Goal: Task Accomplishment & Management: Manage account settings

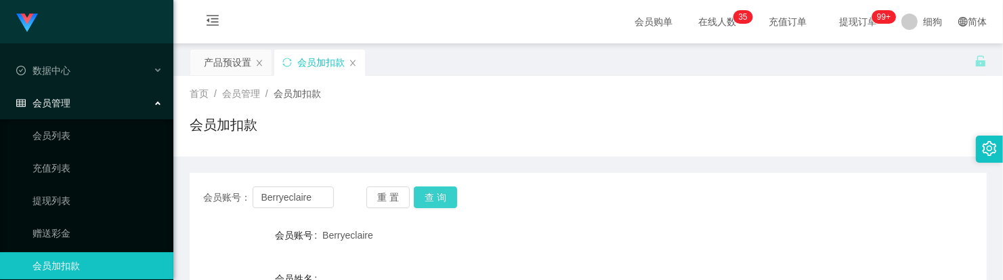
scroll to position [66, 0]
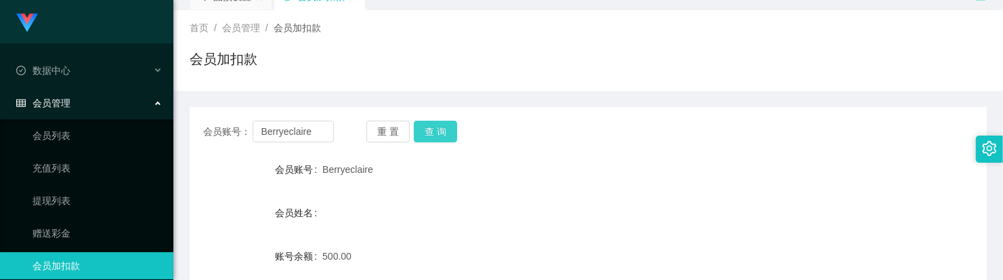
click at [445, 140] on button "查 询" at bounding box center [435, 132] width 43 height 22
drag, startPoint x: 316, startPoint y: 133, endPoint x: 225, endPoint y: 130, distance: 91.5
click at [225, 130] on div "会员账号： [PERSON_NAME]" at bounding box center [268, 132] width 131 height 22
paste input "Feeder3023"
type input "Feeder3023"
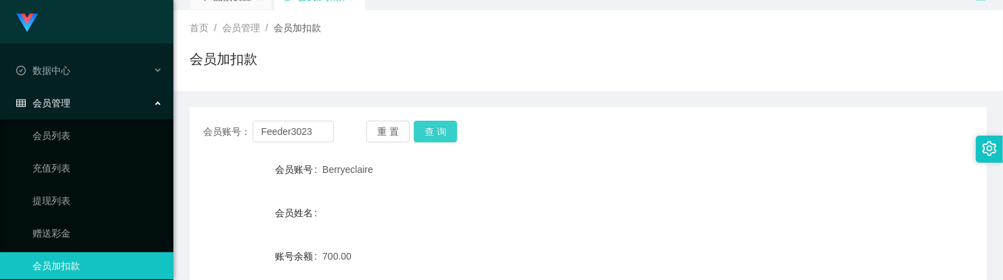
click at [425, 135] on button "查 询" at bounding box center [435, 132] width 43 height 22
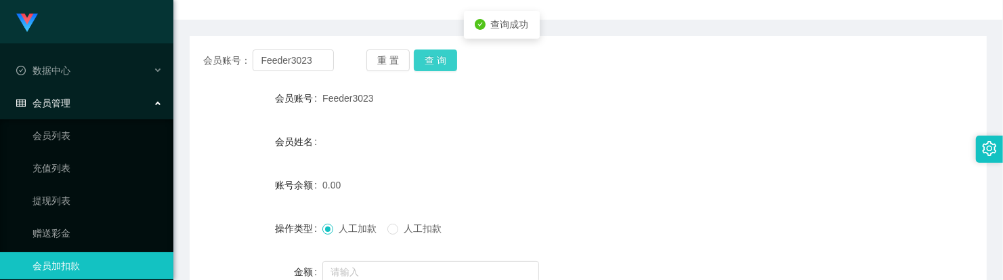
scroll to position [235, 0]
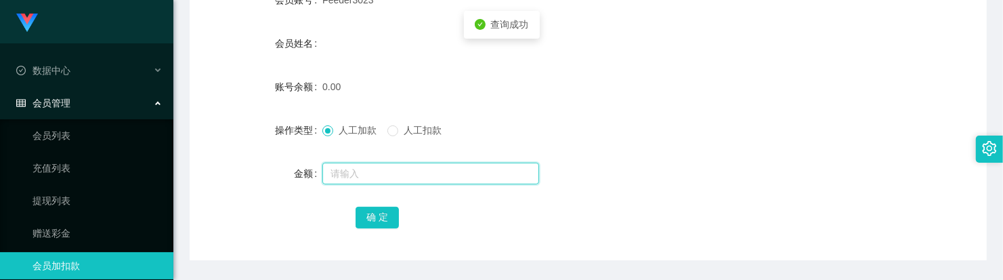
click at [404, 180] on input "text" at bounding box center [430, 174] width 217 height 22
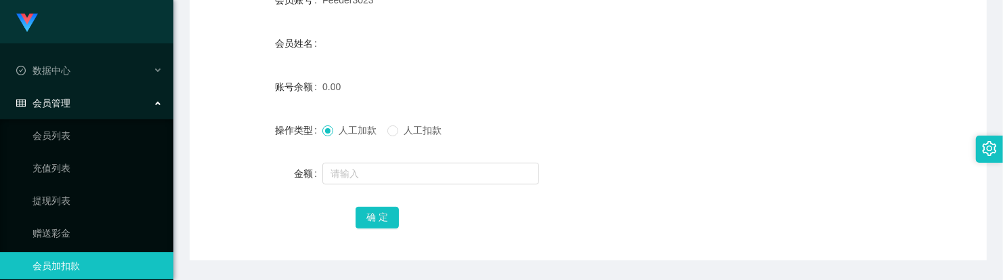
drag, startPoint x: 690, startPoint y: 108, endPoint x: 681, endPoint y: 105, distance: 9.4
click at [686, 106] on form "会员账号 Feeder3023 会员姓名 账号余额 0.00 操作类型 人工加款 人工扣款 金额 确 定" at bounding box center [588, 108] width 797 height 244
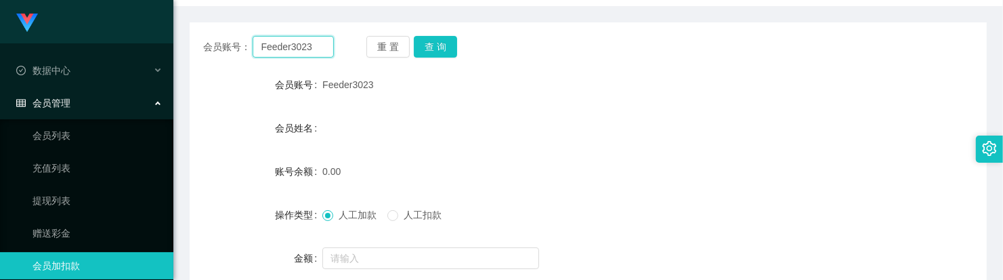
drag, startPoint x: 319, startPoint y: 42, endPoint x: 212, endPoint y: 35, distance: 107.3
click at [212, 36] on div "会员账号： Feeder3023" at bounding box center [268, 47] width 131 height 22
click at [425, 47] on button "查 询" at bounding box center [435, 47] width 43 height 22
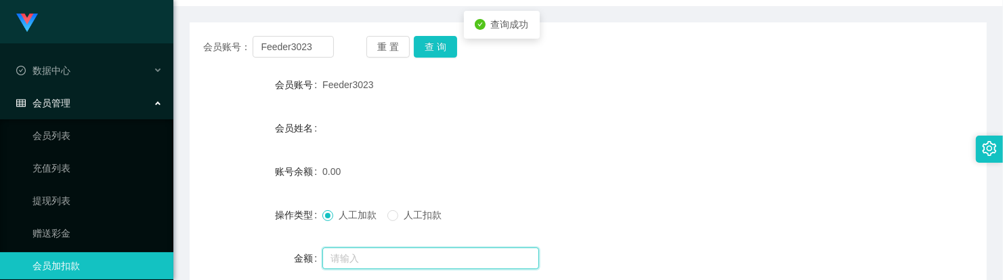
click at [360, 252] on input "text" at bounding box center [430, 258] width 217 height 22
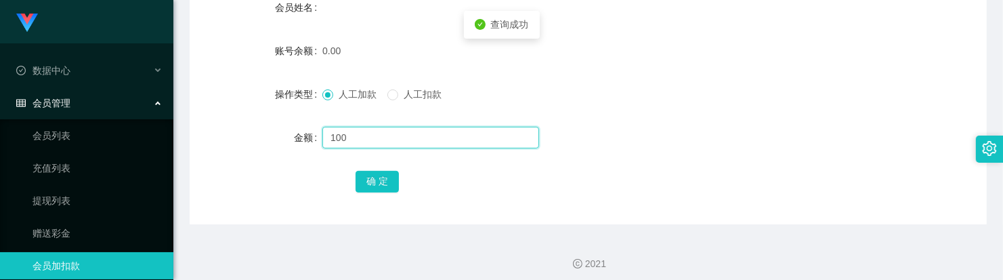
scroll to position [278, 0]
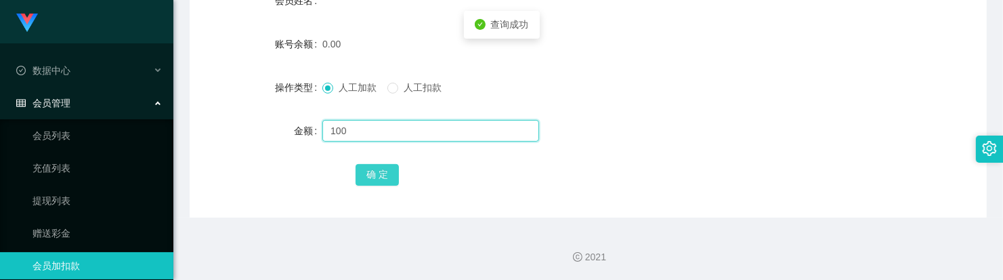
type input "100"
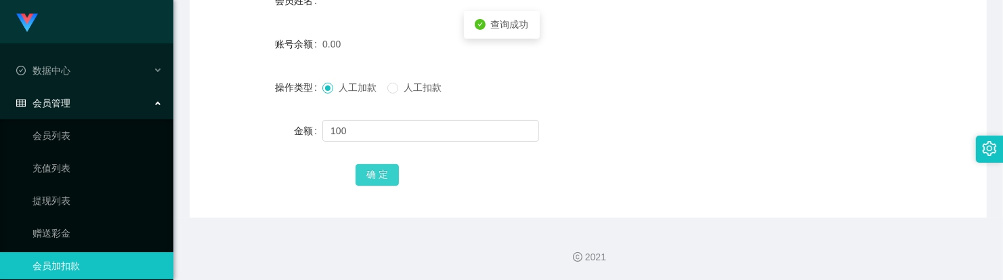
click at [380, 180] on button "确 定" at bounding box center [377, 175] width 43 height 22
click at [539, 72] on form "会员账号 Feeder3023 会员姓名 账号余额 100.00 操作类型 人工加款 人工扣款 金额 确 定" at bounding box center [588, 66] width 797 height 244
click at [681, 105] on form "会员账号 Feeder3023 会员姓名 账号余额 100.00 操作类型 人工加款 人工扣款 金额 确 定" at bounding box center [588, 66] width 797 height 244
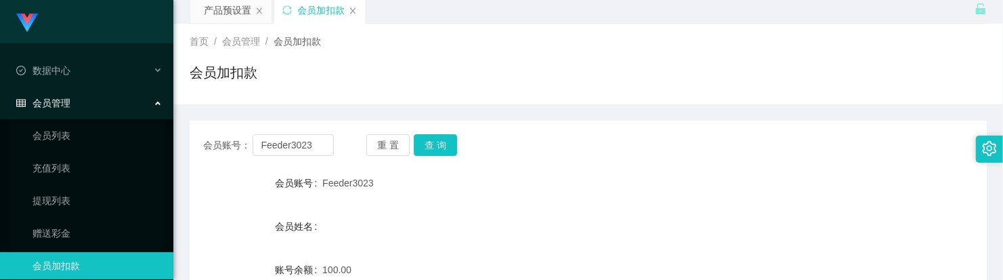
scroll to position [24, 0]
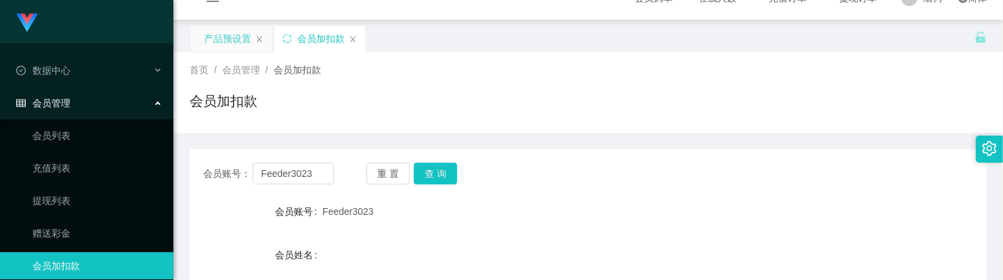
click at [242, 39] on div "产品预设置" at bounding box center [227, 39] width 47 height 26
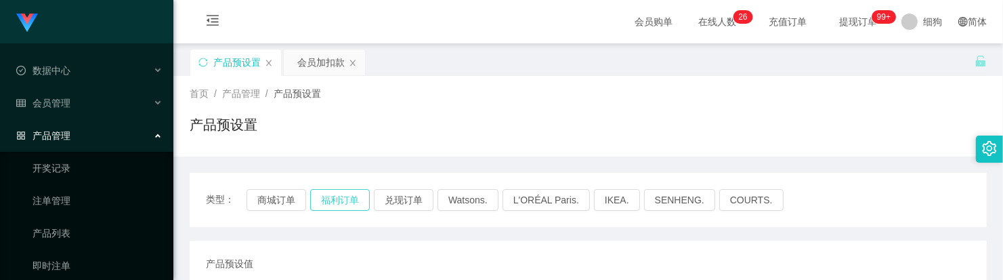
click at [351, 196] on button "福利订单" at bounding box center [340, 200] width 60 height 22
click at [299, 64] on div "会员加扣款" at bounding box center [320, 62] width 47 height 26
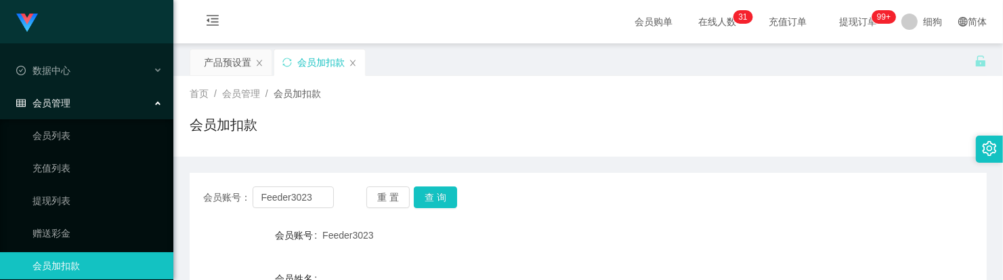
scroll to position [85, 0]
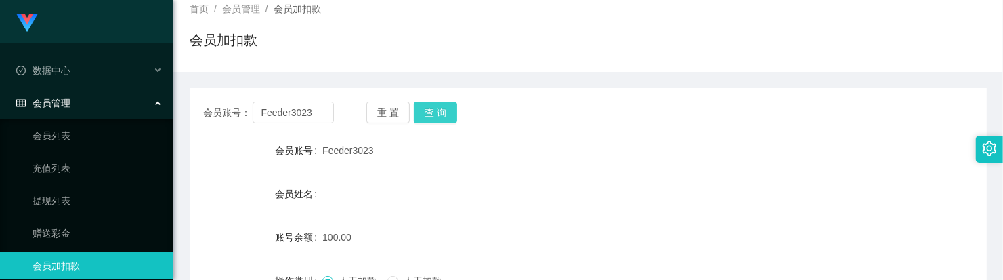
click at [451, 117] on button "查 询" at bounding box center [435, 113] width 43 height 22
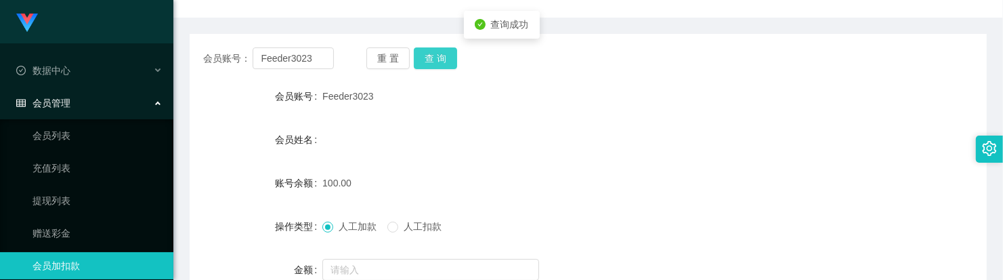
scroll to position [169, 0]
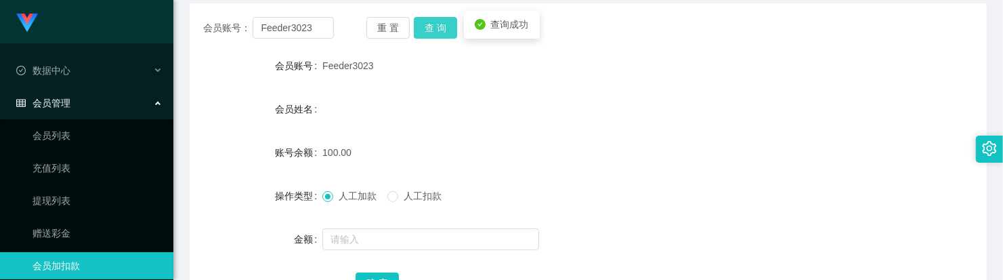
click at [434, 33] on button "查 询" at bounding box center [435, 28] width 43 height 22
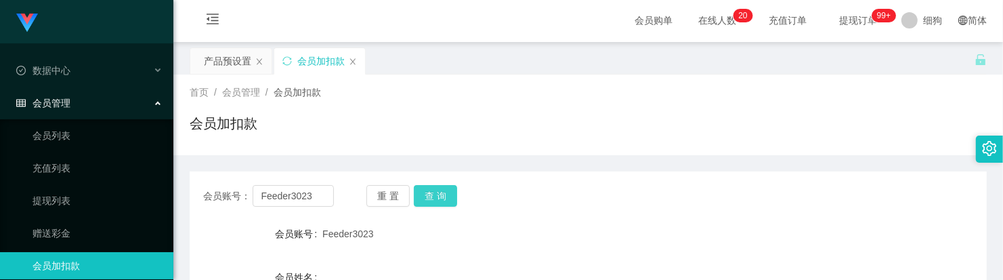
scroll to position [0, 0]
click at [224, 63] on div "产品预设置" at bounding box center [227, 62] width 47 height 26
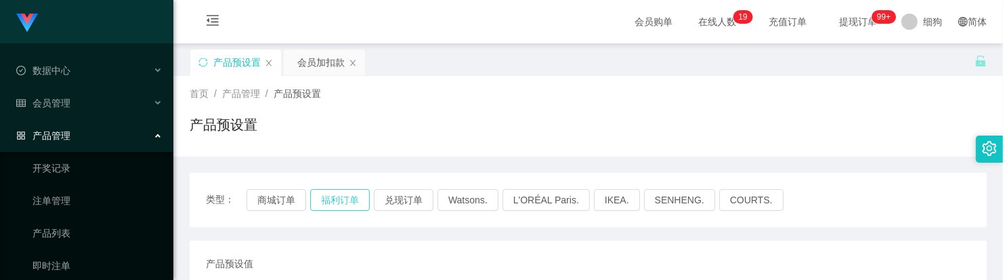
click at [336, 202] on button "福利订单" at bounding box center [340, 200] width 60 height 22
